Goal: Use online tool/utility

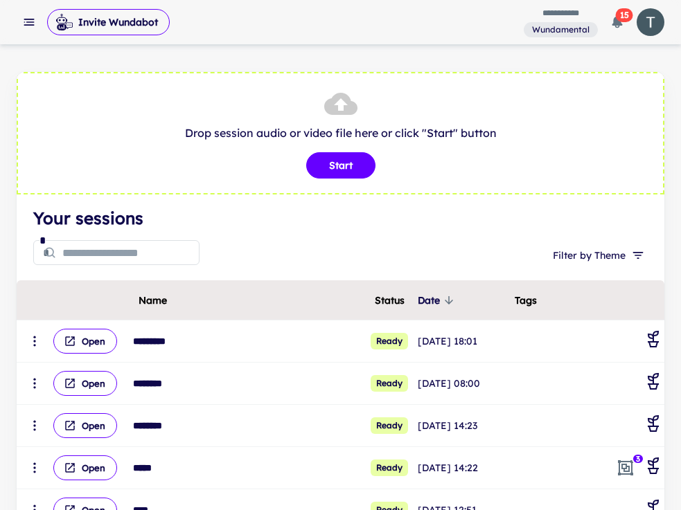
click at [347, 223] on h4 "Your sessions" at bounding box center [340, 218] width 614 height 25
click at [335, 164] on button "Start" at bounding box center [340, 165] width 69 height 26
type input "**********"
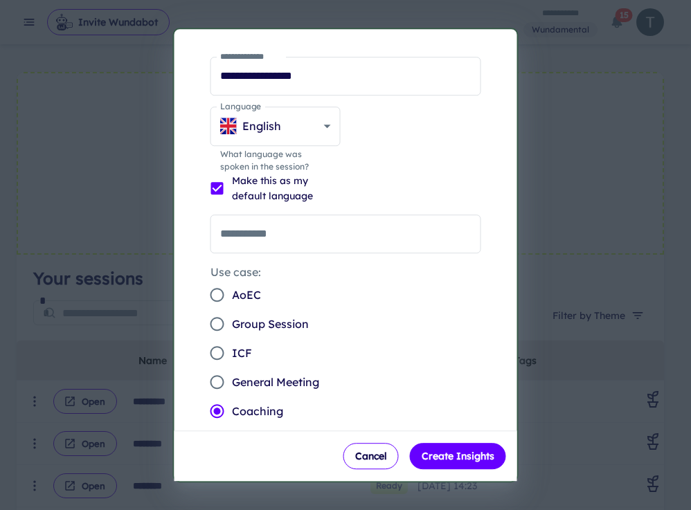
scroll to position [28, 0]
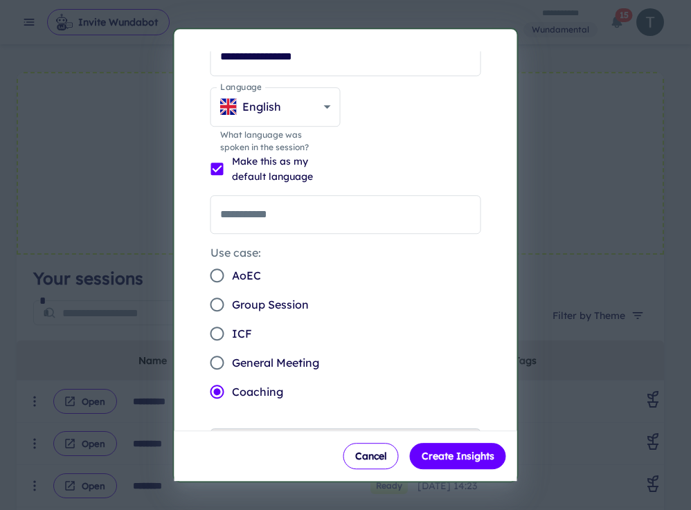
click at [291, 357] on span "General Meeting" at bounding box center [275, 363] width 87 height 17
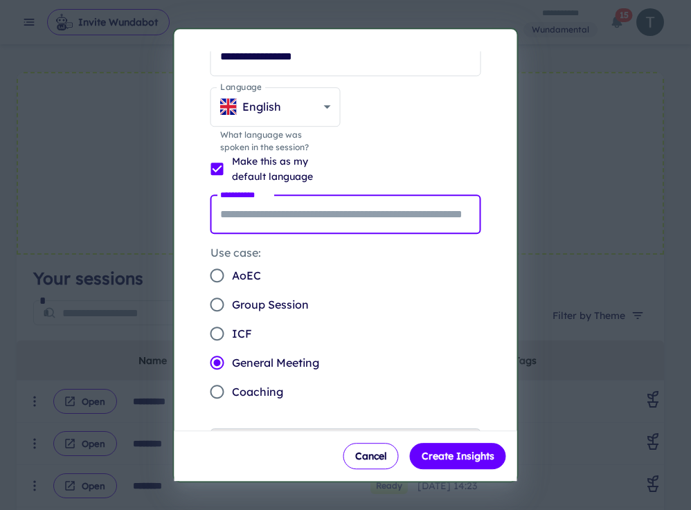
click at [294, 221] on input "**********" at bounding box center [345, 214] width 271 height 39
click at [478, 322] on div "**********" at bounding box center [340, 272] width 309 height 520
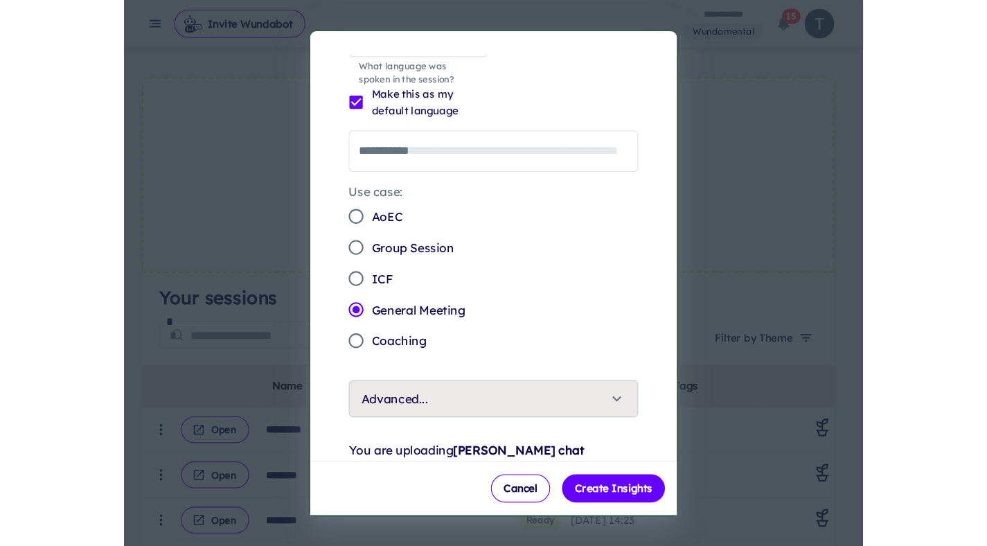
scroll to position [156, 0]
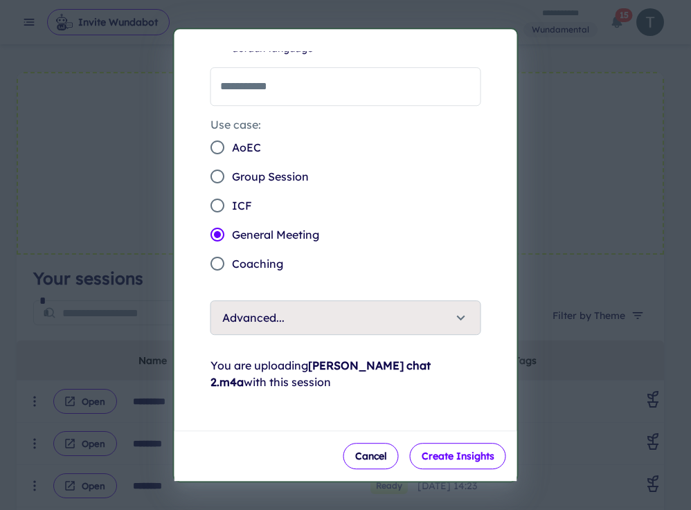
click at [448, 457] on button "Create Insights" at bounding box center [458, 456] width 96 height 26
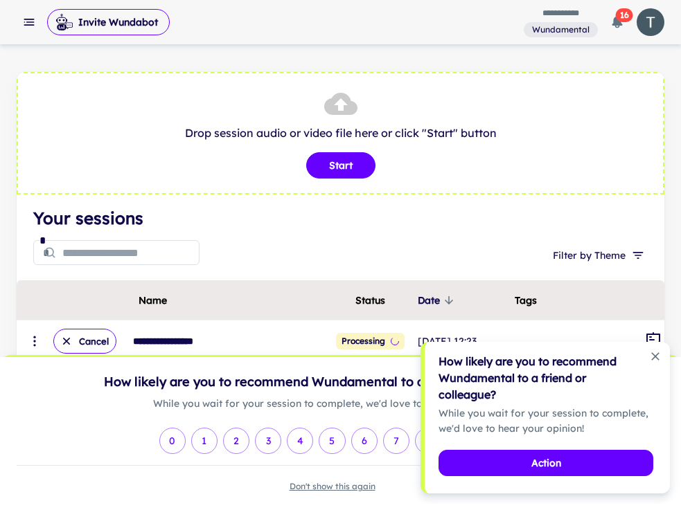
click at [656, 352] on icon "Dismiss notification" at bounding box center [655, 357] width 14 height 14
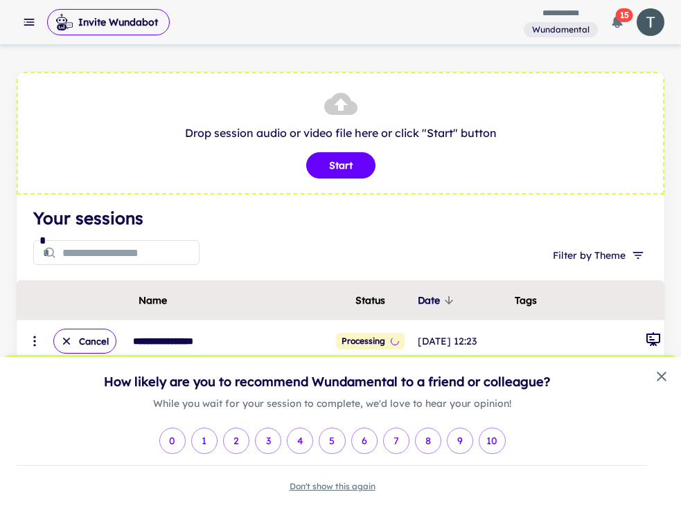
click at [349, 493] on div "Don't show this again" at bounding box center [332, 479] width 631 height 28
click at [346, 490] on button "Don't show this again" at bounding box center [332, 487] width 86 height 12
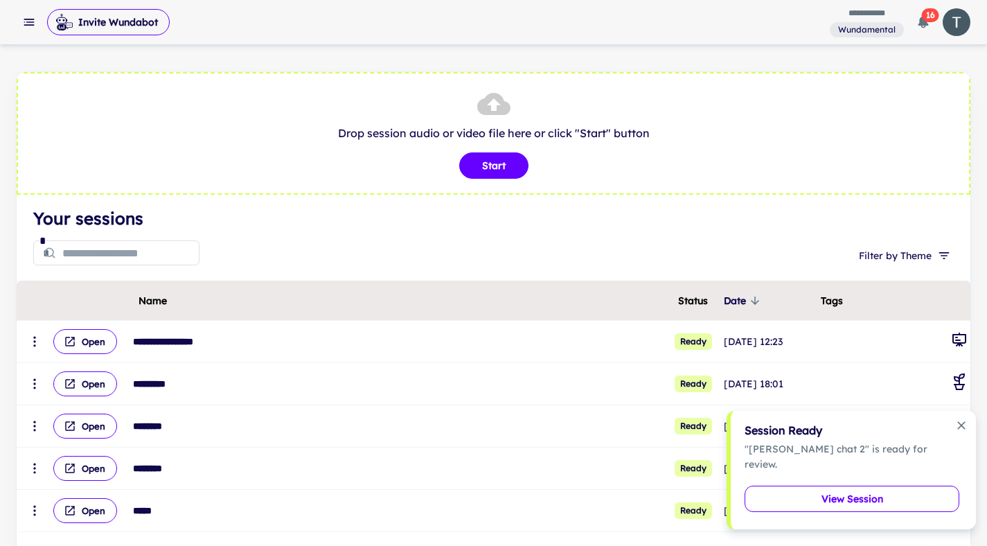
click at [680, 494] on button "View Session" at bounding box center [851, 498] width 215 height 26
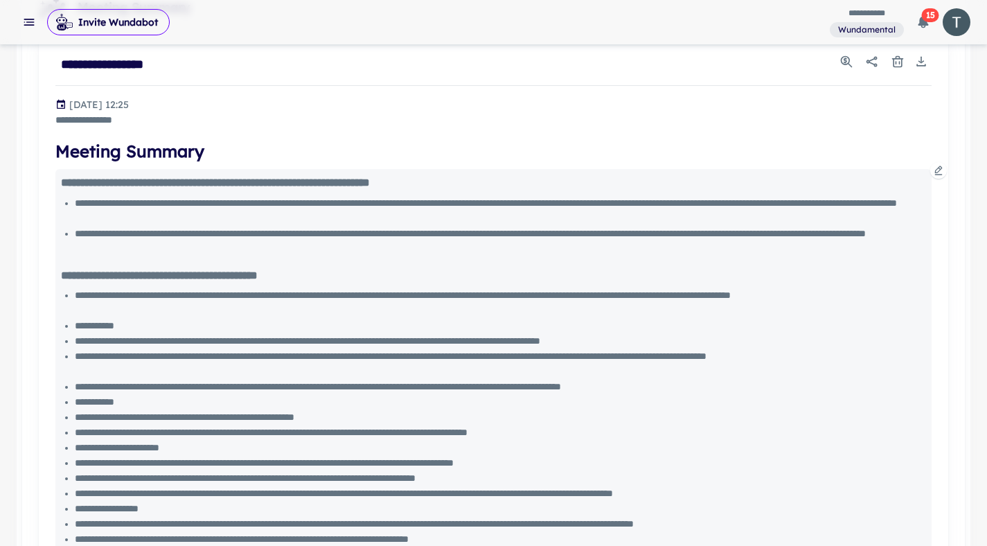
scroll to position [161, 0]
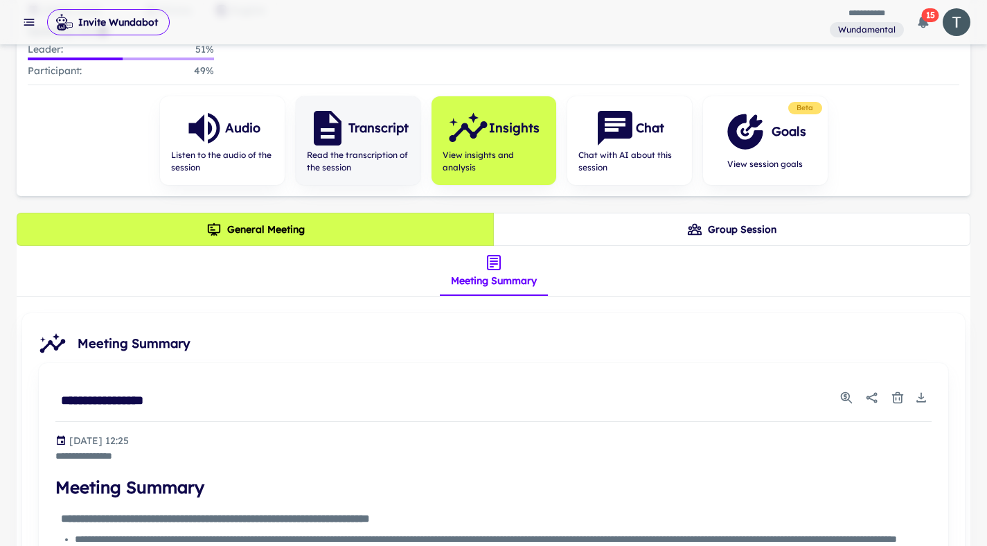
click at [357, 149] on span "Read the transcription of the session" at bounding box center [358, 161] width 102 height 25
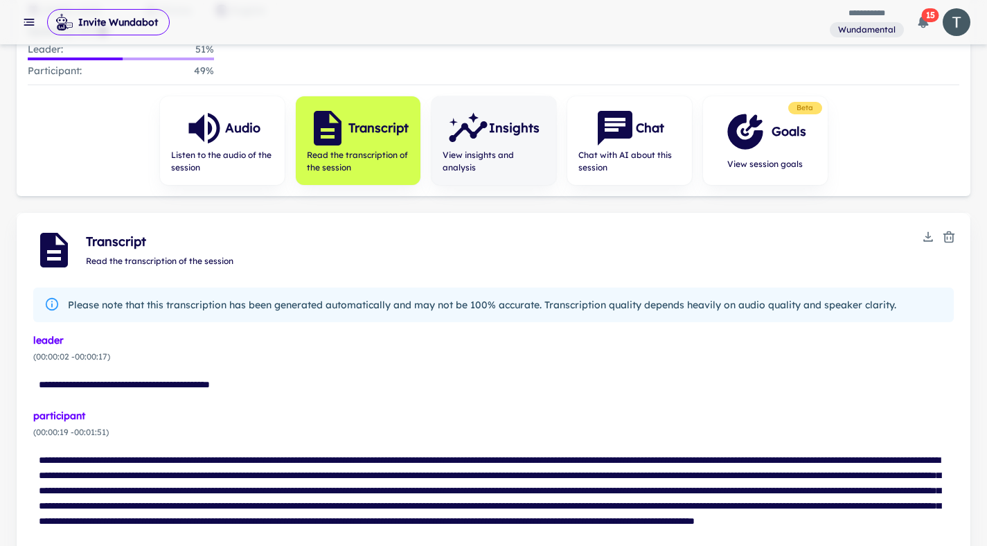
click at [495, 143] on div "Insights" at bounding box center [493, 128] width 92 height 42
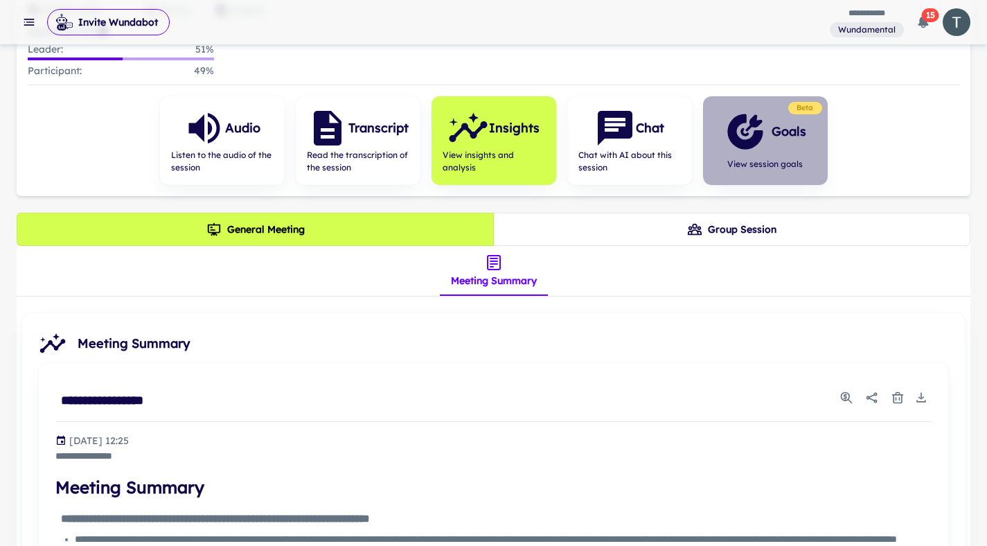
click at [680, 165] on span "View session goals" at bounding box center [765, 164] width 82 height 12
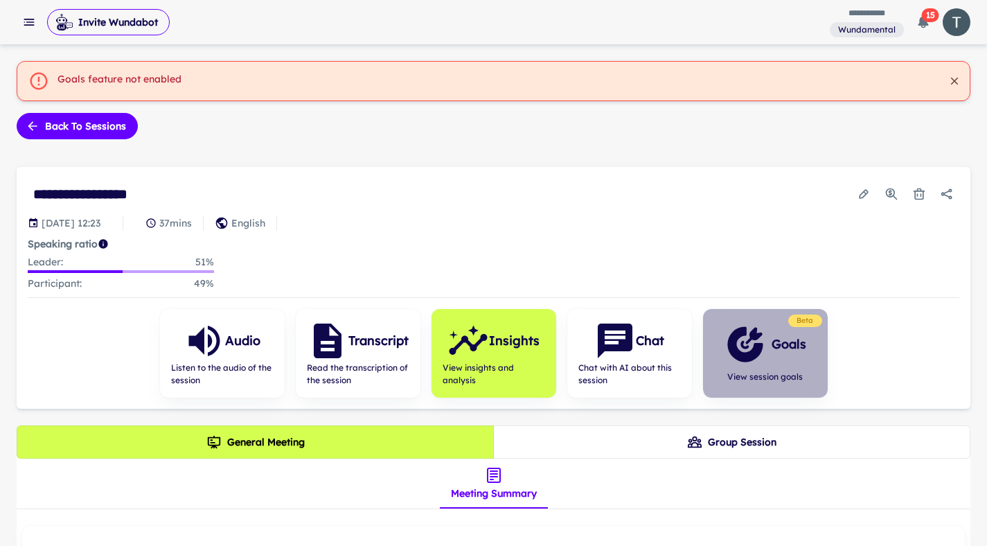
click at [680, 329] on icon "button" at bounding box center [744, 343] width 35 height 35
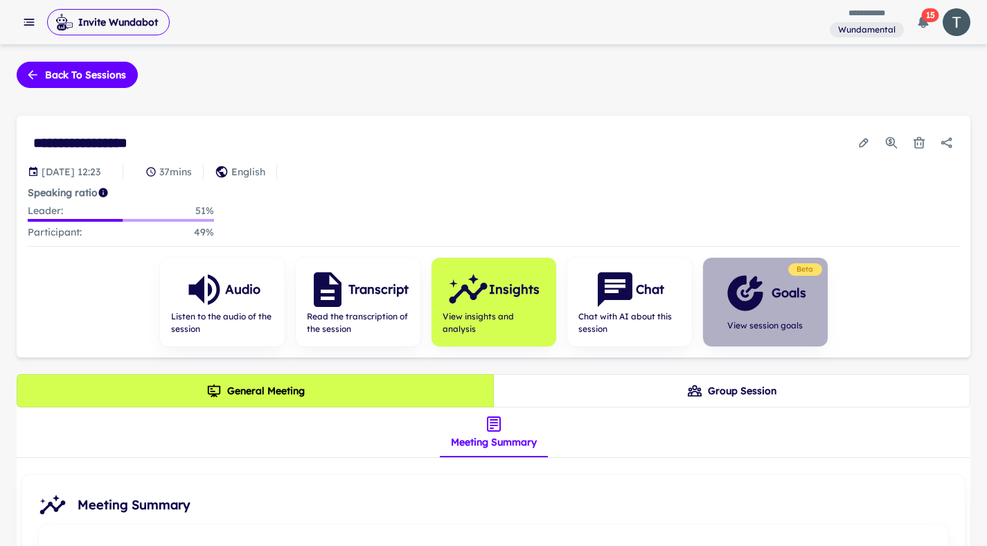
click at [680, 309] on icon "button" at bounding box center [745, 293] width 42 height 42
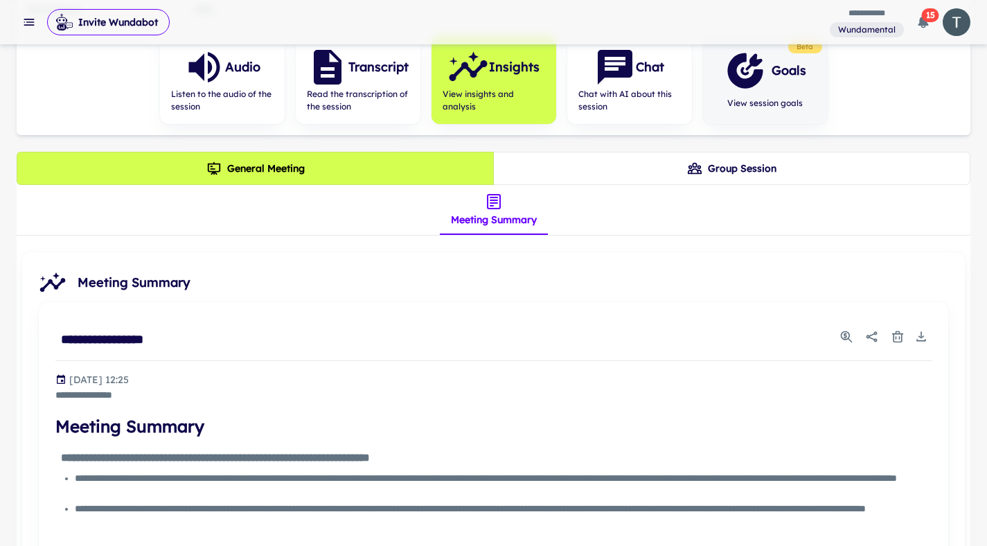
scroll to position [222, 0]
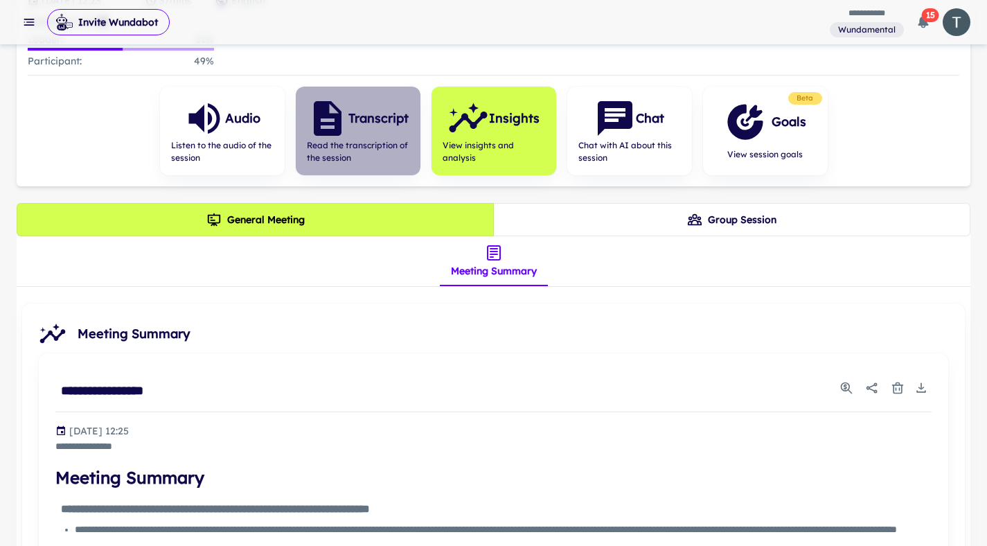
click at [391, 132] on div "Transcript" at bounding box center [358, 119] width 102 height 42
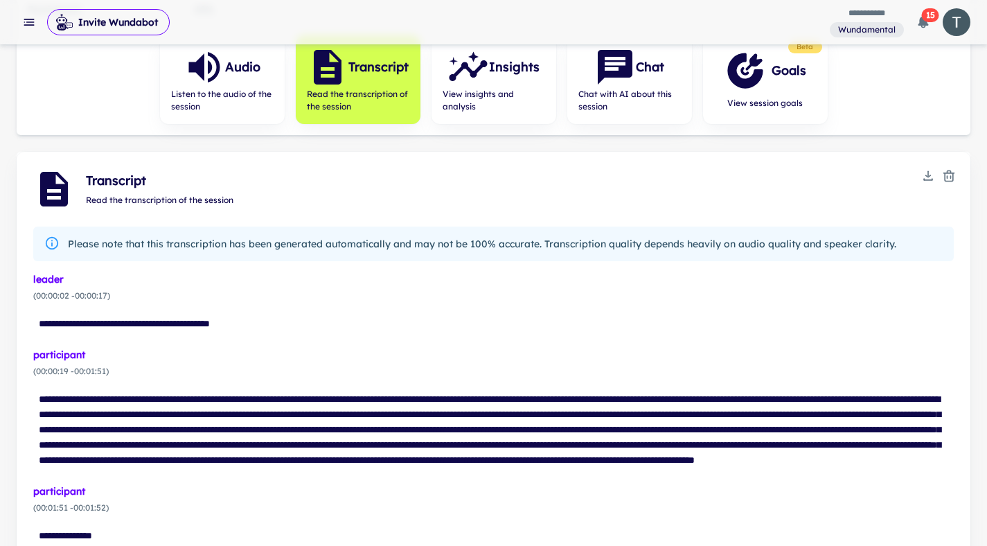
scroll to position [171, 0]
